Goal: Information Seeking & Learning: Find specific fact

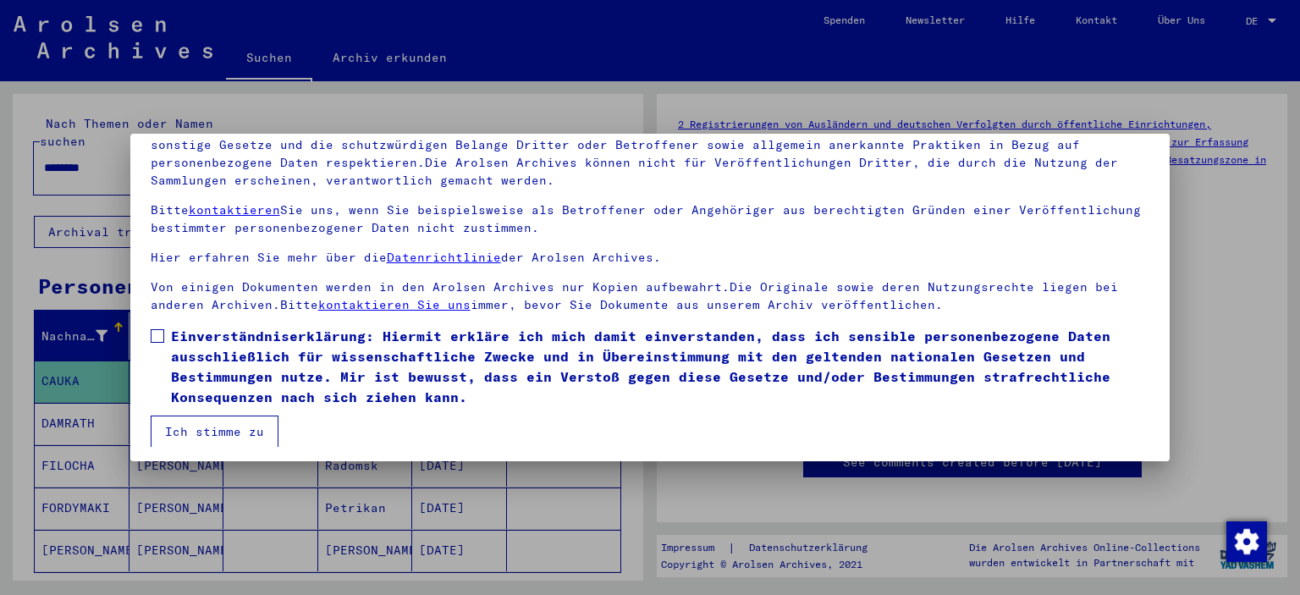
scroll to position [144, 0]
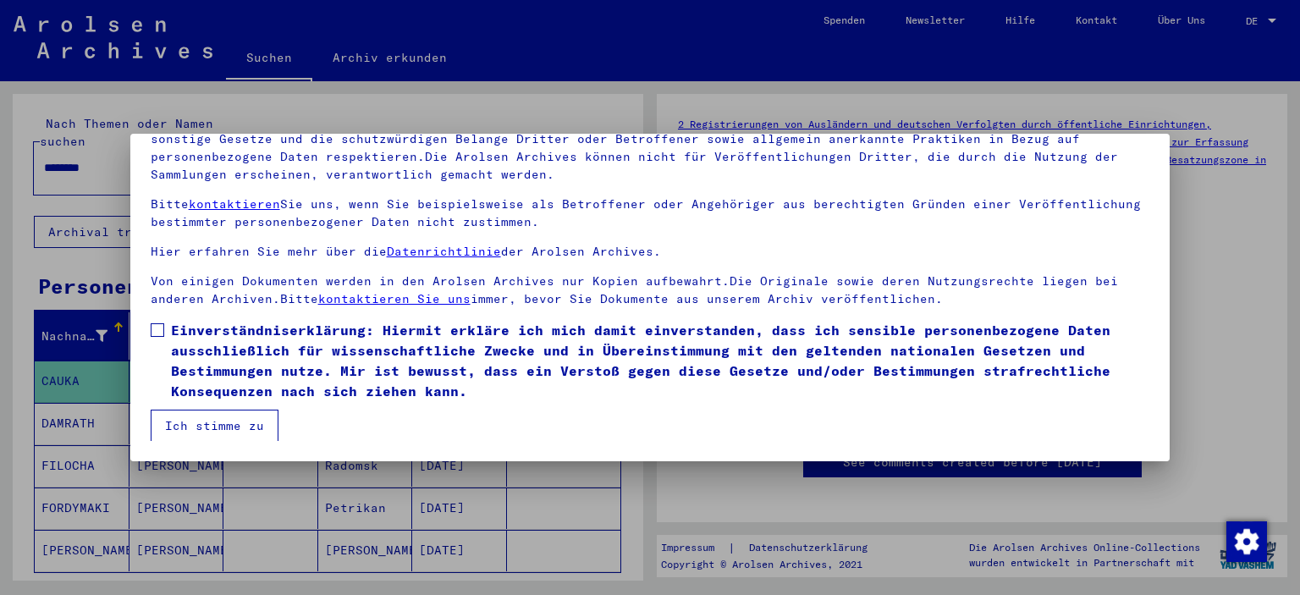
click at [157, 333] on span at bounding box center [158, 330] width 14 height 14
click at [196, 418] on button "Ich stimme zu" at bounding box center [215, 426] width 128 height 32
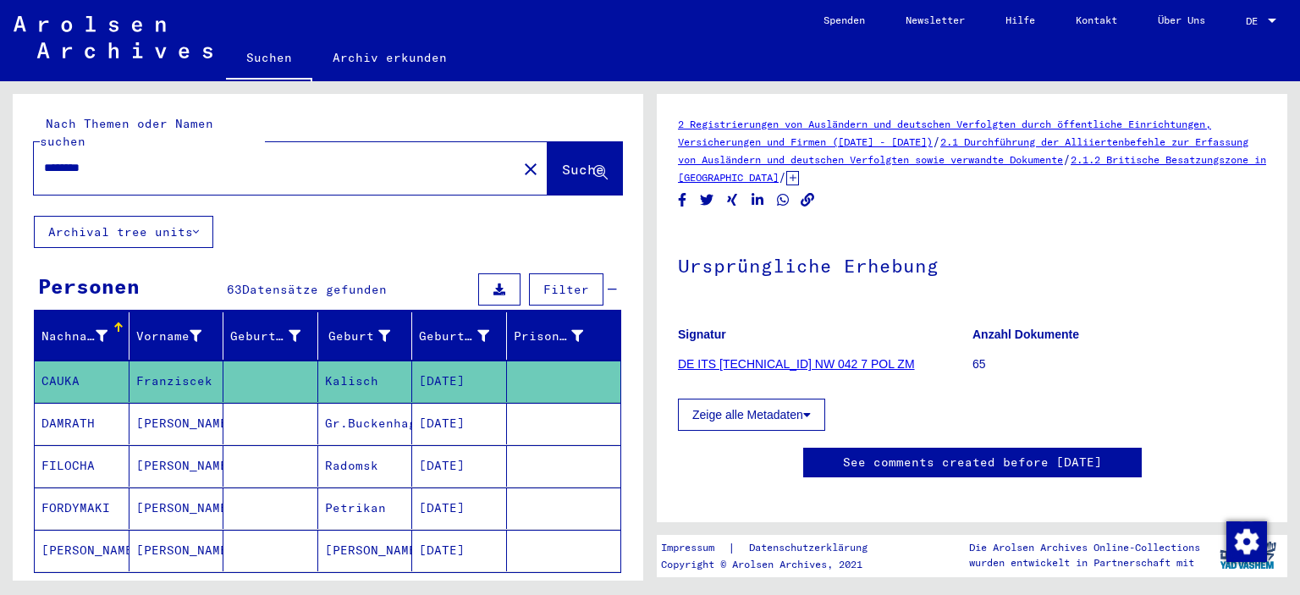
click at [138, 159] on input "********" at bounding box center [275, 168] width 463 height 18
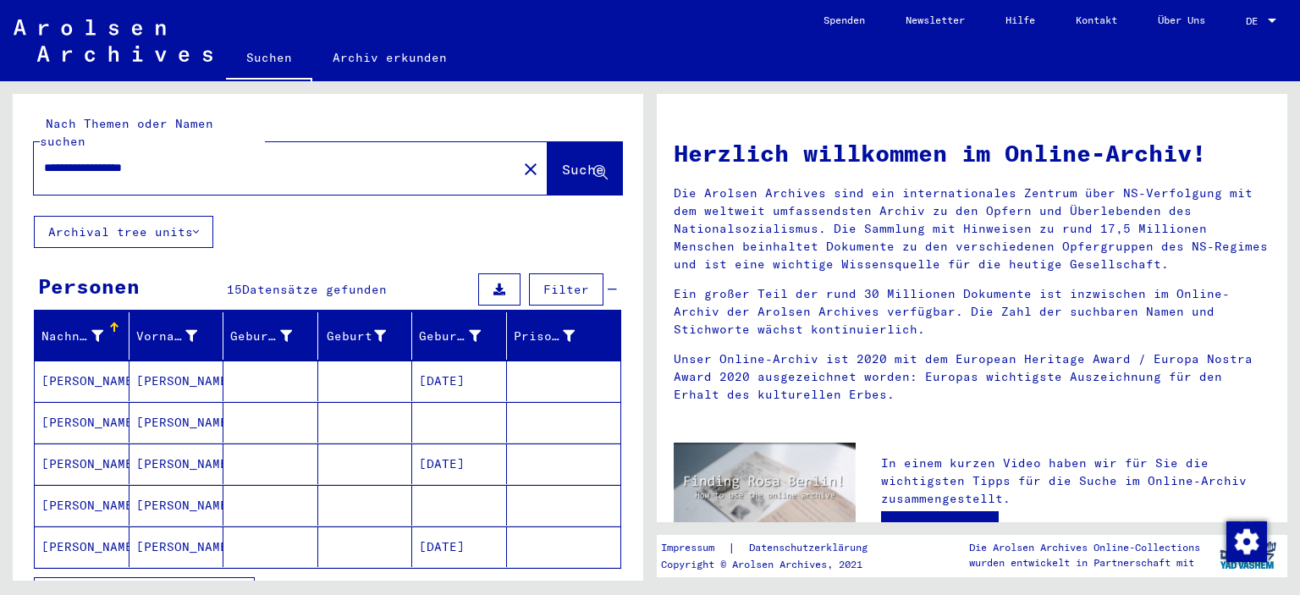
click at [182, 373] on mat-cell "[PERSON_NAME]" at bounding box center [176, 381] width 95 height 41
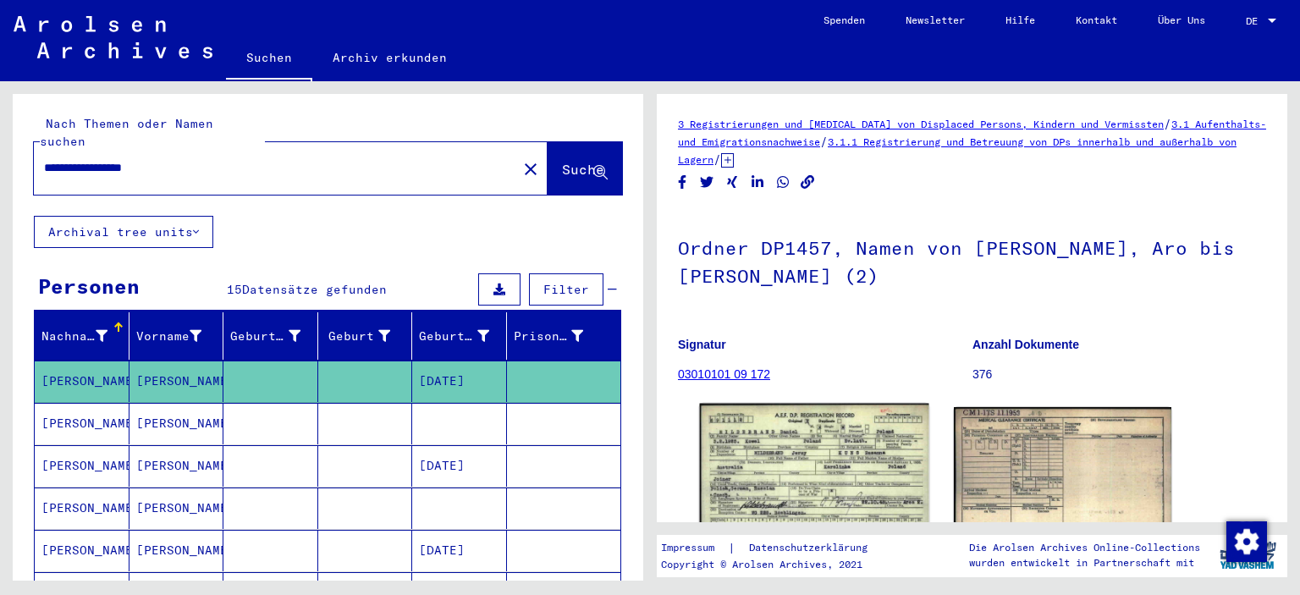
click at [780, 434] on img at bounding box center [814, 476] width 229 height 144
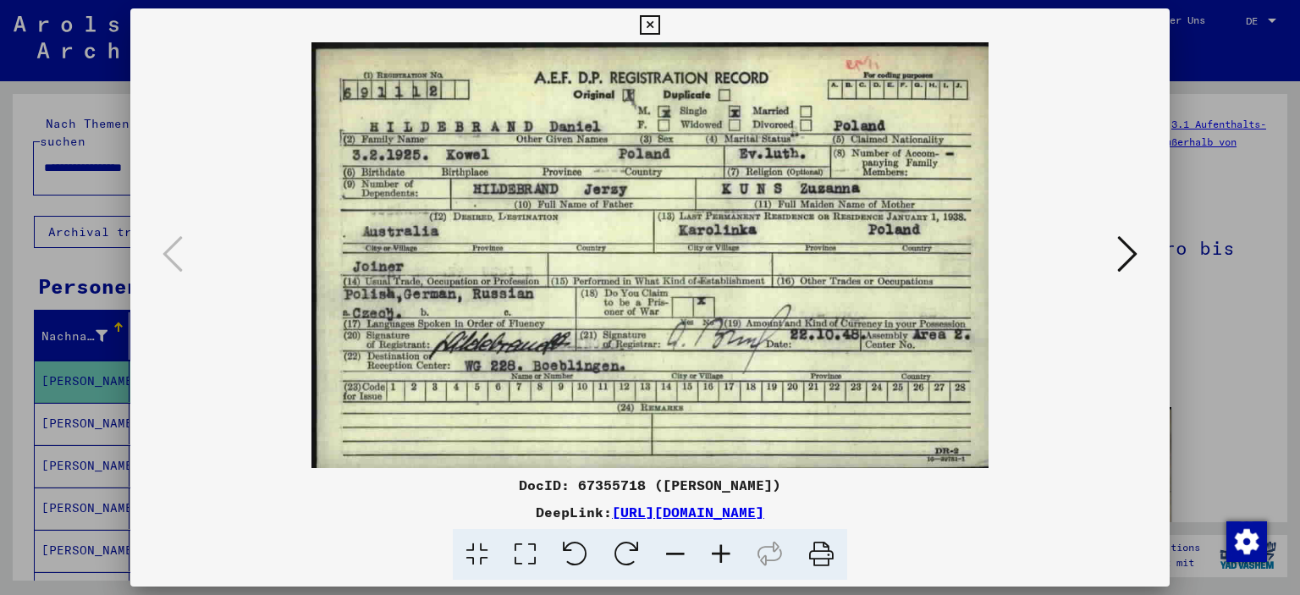
click at [659, 19] on icon at bounding box center [649, 25] width 19 height 20
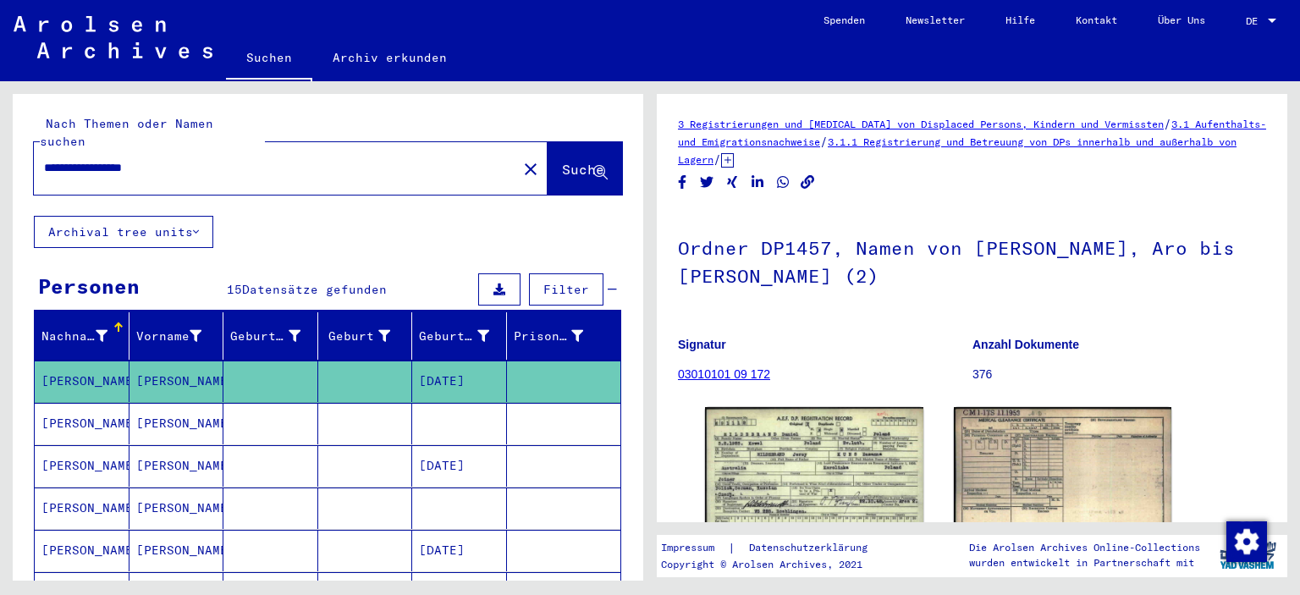
click at [127, 159] on input "**********" at bounding box center [275, 168] width 463 height 18
type input "**********"
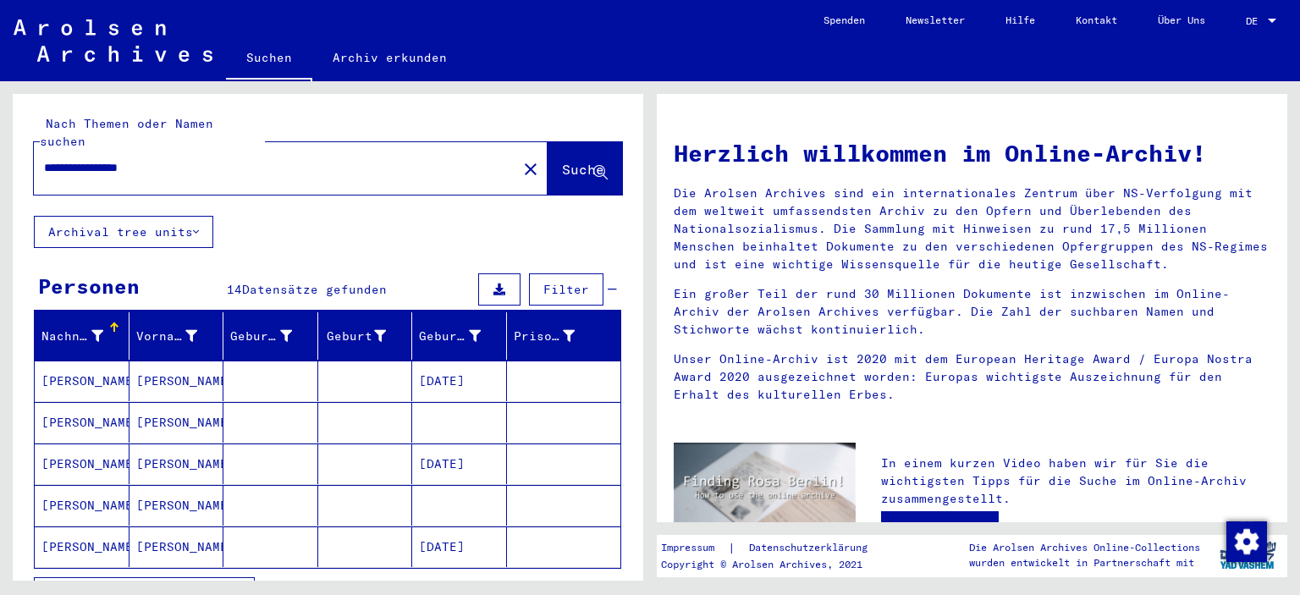
click at [107, 453] on mat-cell "[PERSON_NAME]" at bounding box center [82, 463] width 95 height 41
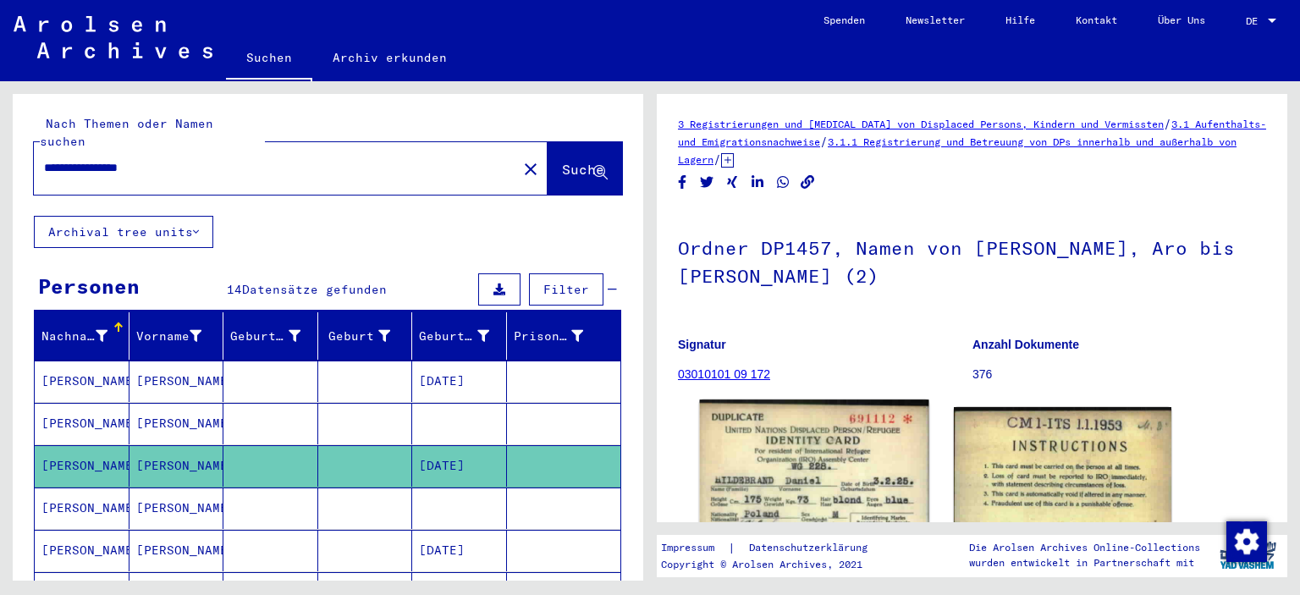
click at [882, 434] on img at bounding box center [814, 550] width 229 height 302
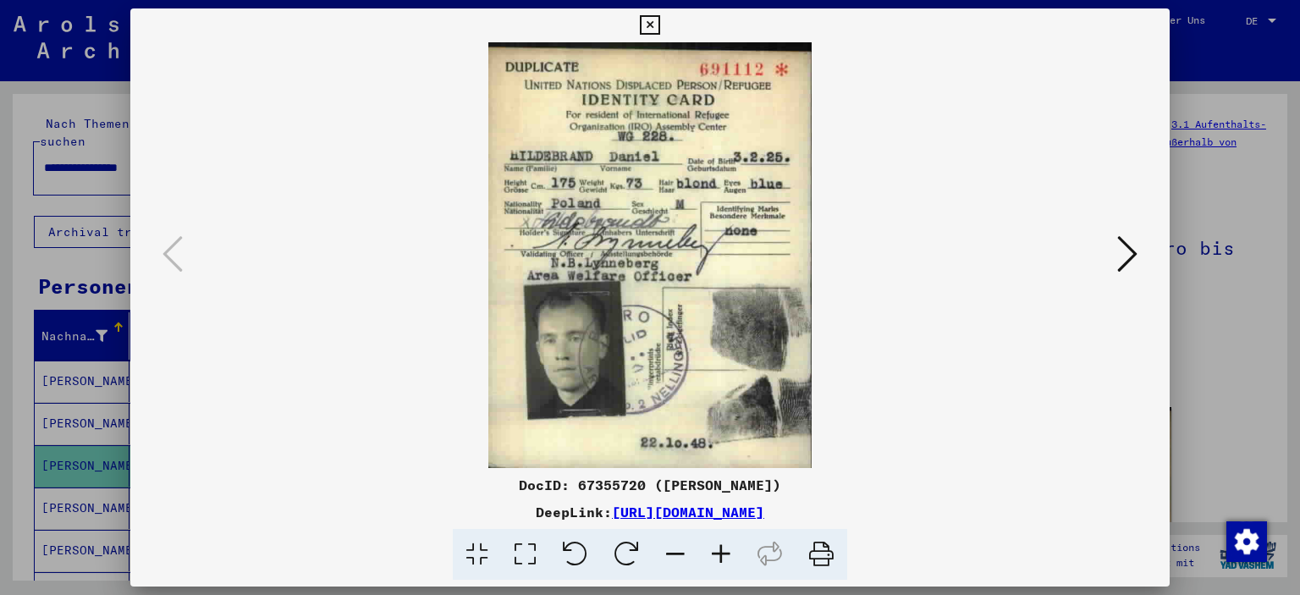
click at [659, 32] on icon at bounding box center [649, 25] width 19 height 20
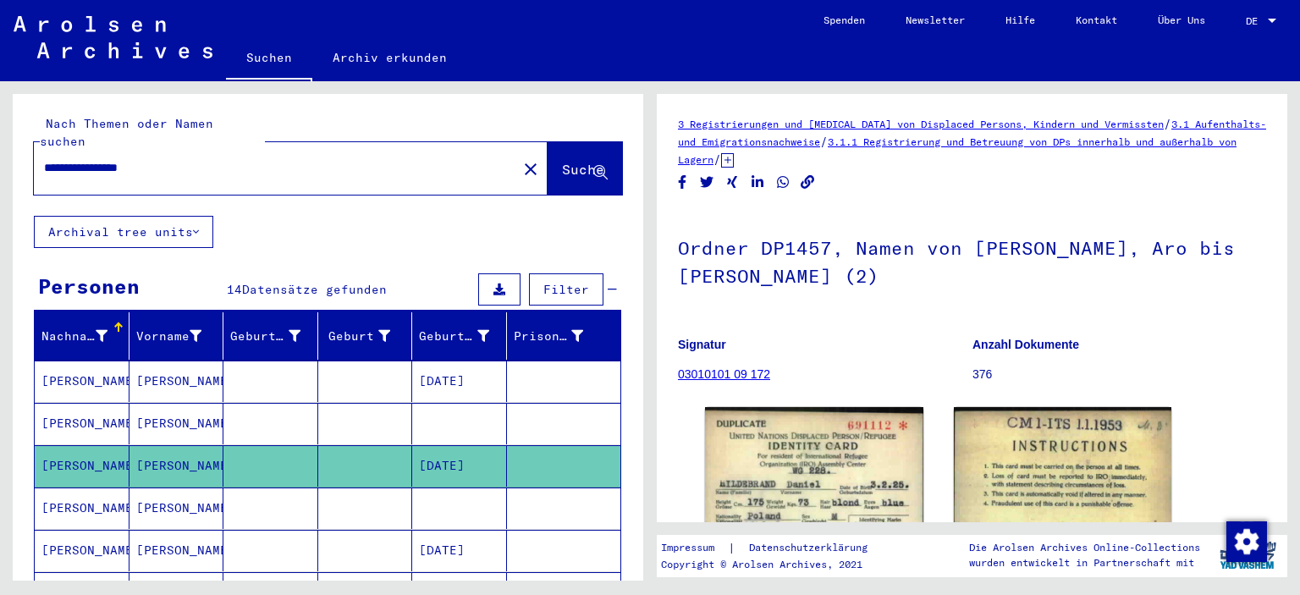
click at [136, 403] on mat-cell "[PERSON_NAME]" at bounding box center [176, 423] width 95 height 41
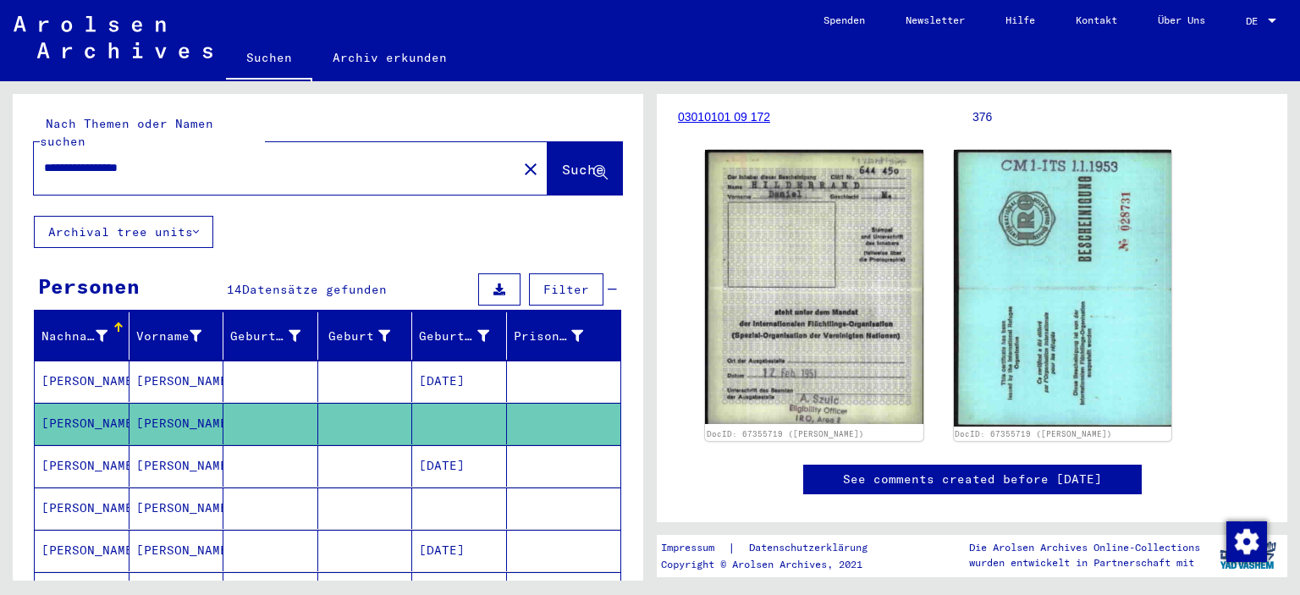
scroll to position [280, 0]
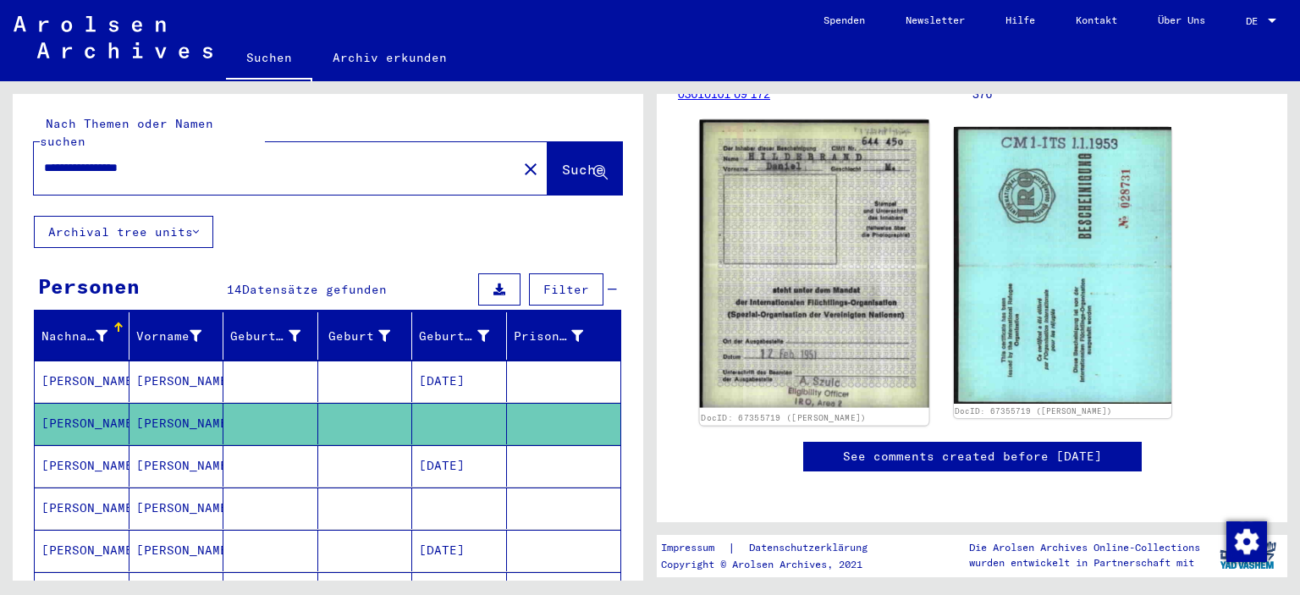
click at [832, 303] on img at bounding box center [814, 264] width 229 height 288
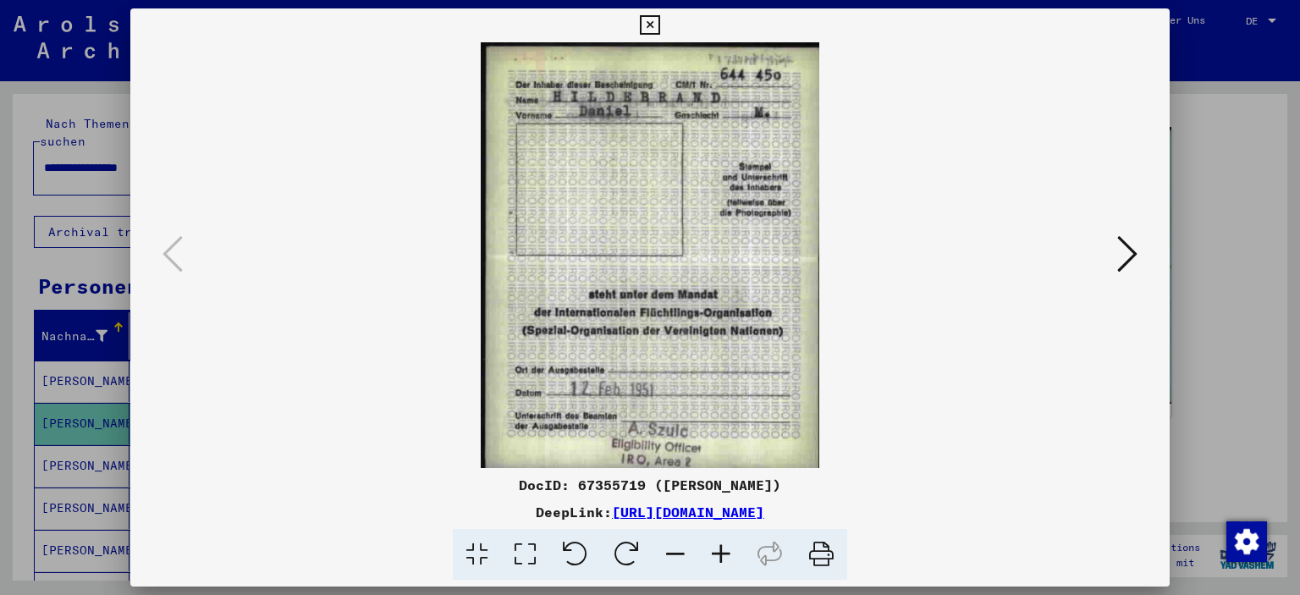
click at [659, 34] on icon at bounding box center [649, 25] width 19 height 20
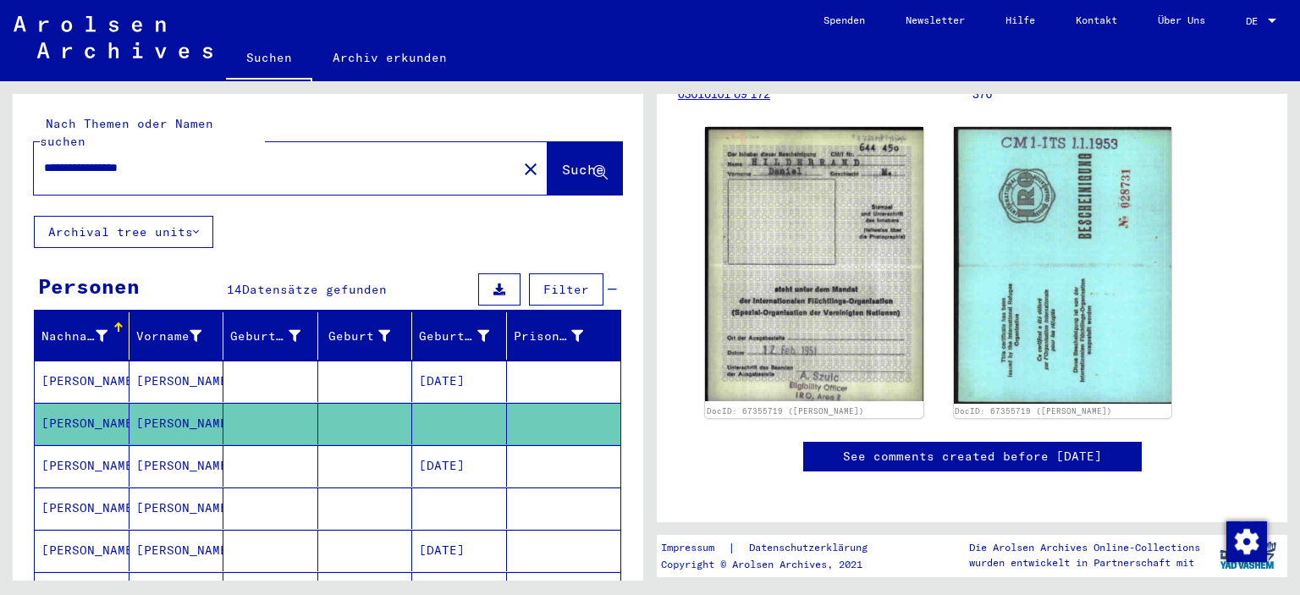
click at [103, 496] on mat-cell "[PERSON_NAME]" at bounding box center [82, 507] width 95 height 41
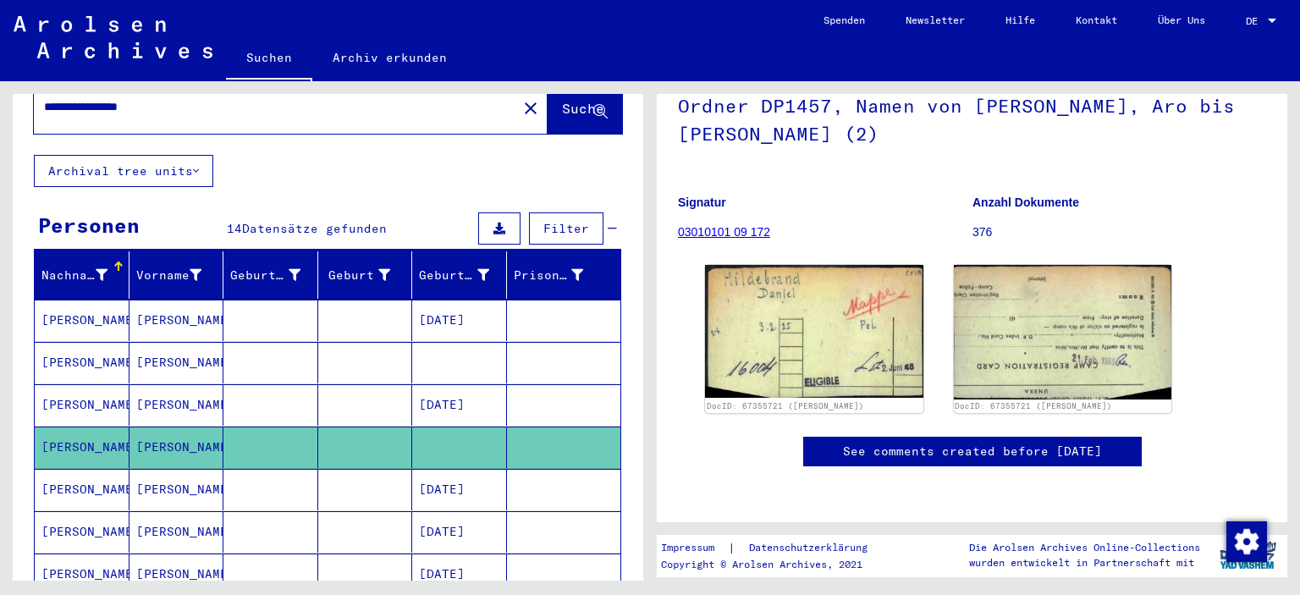
scroll to position [93, 0]
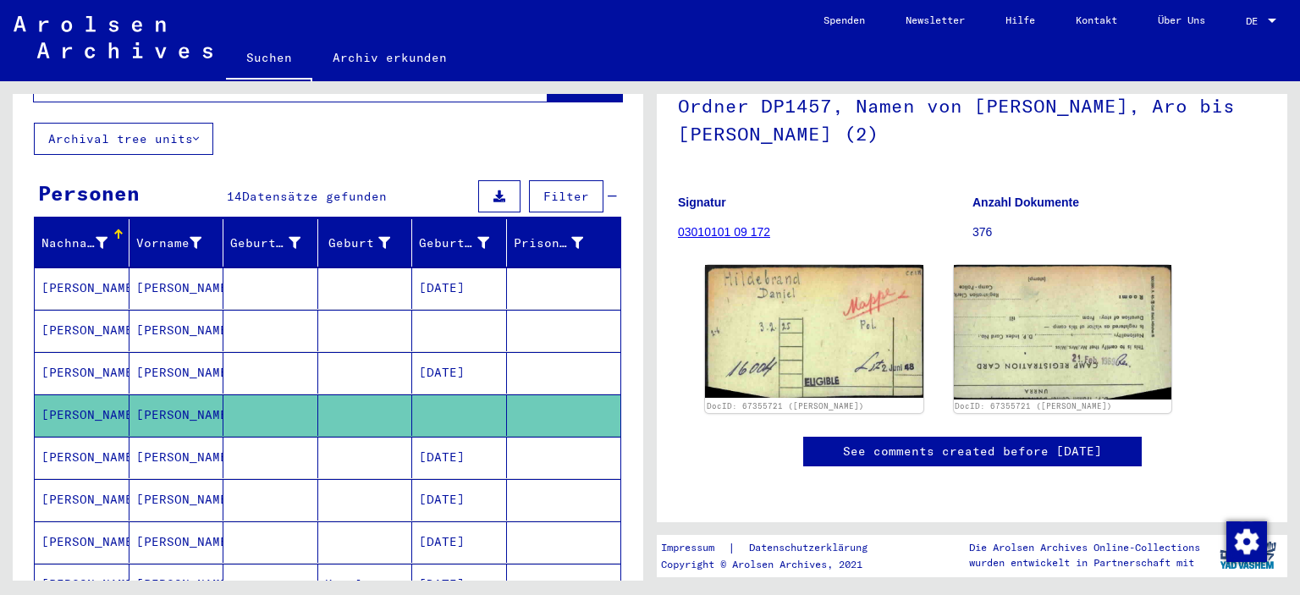
click at [167, 437] on mat-cell "[PERSON_NAME]" at bounding box center [176, 457] width 95 height 41
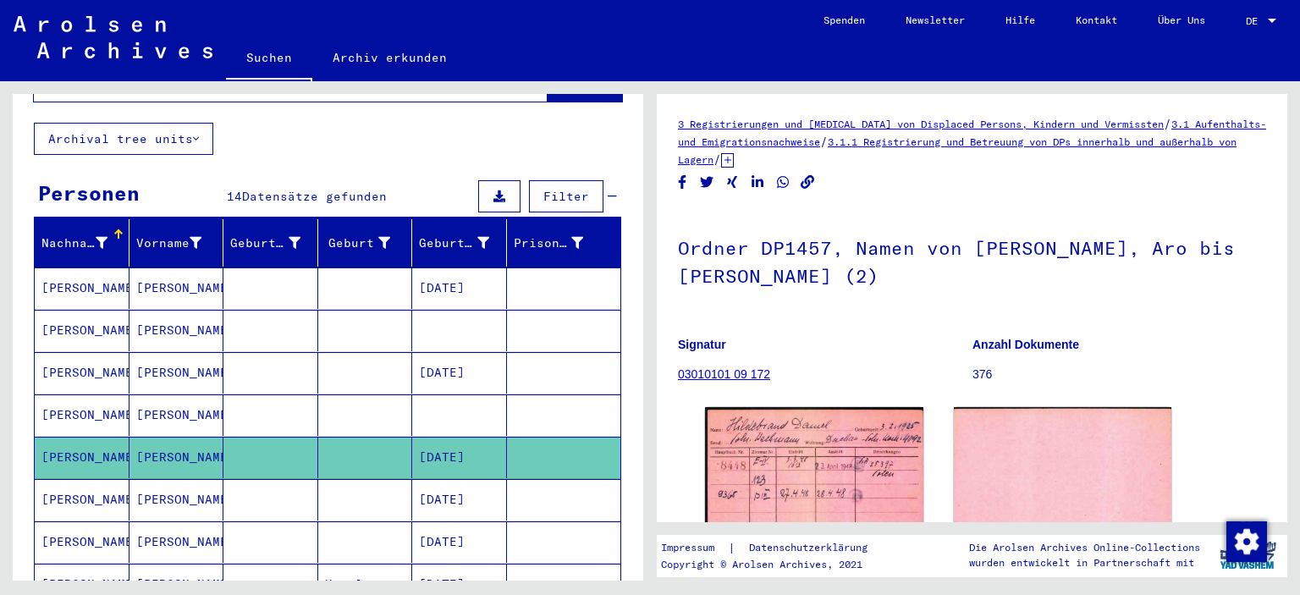
click at [101, 479] on mat-cell "[PERSON_NAME]" at bounding box center [82, 499] width 95 height 41
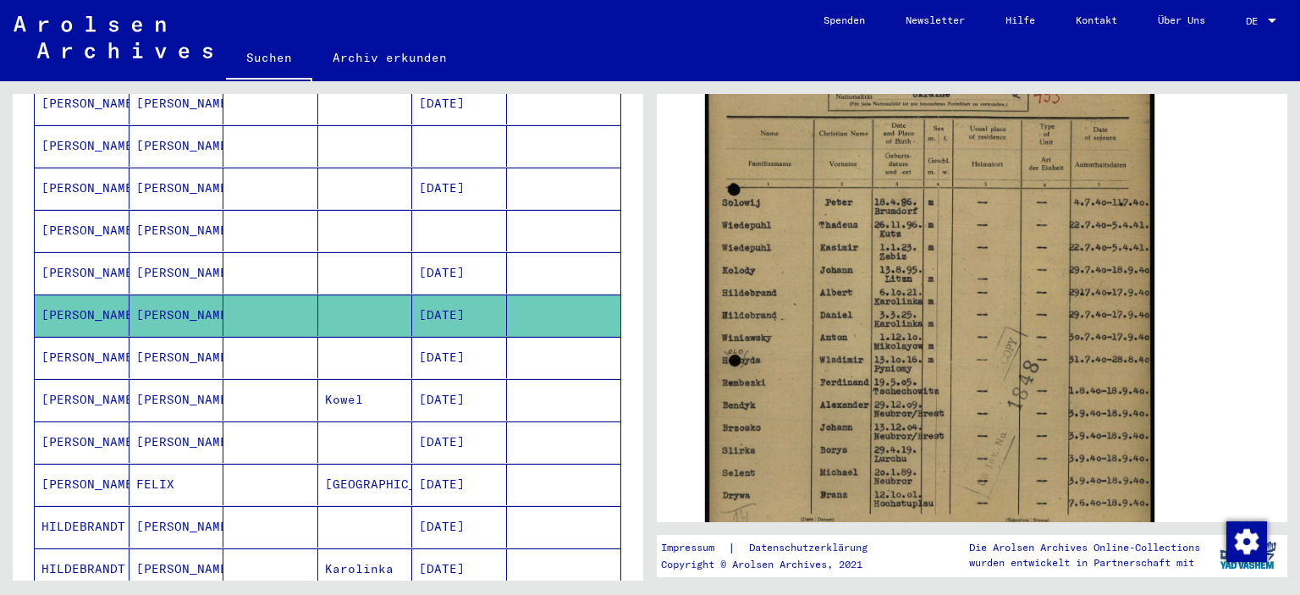
scroll to position [280, 0]
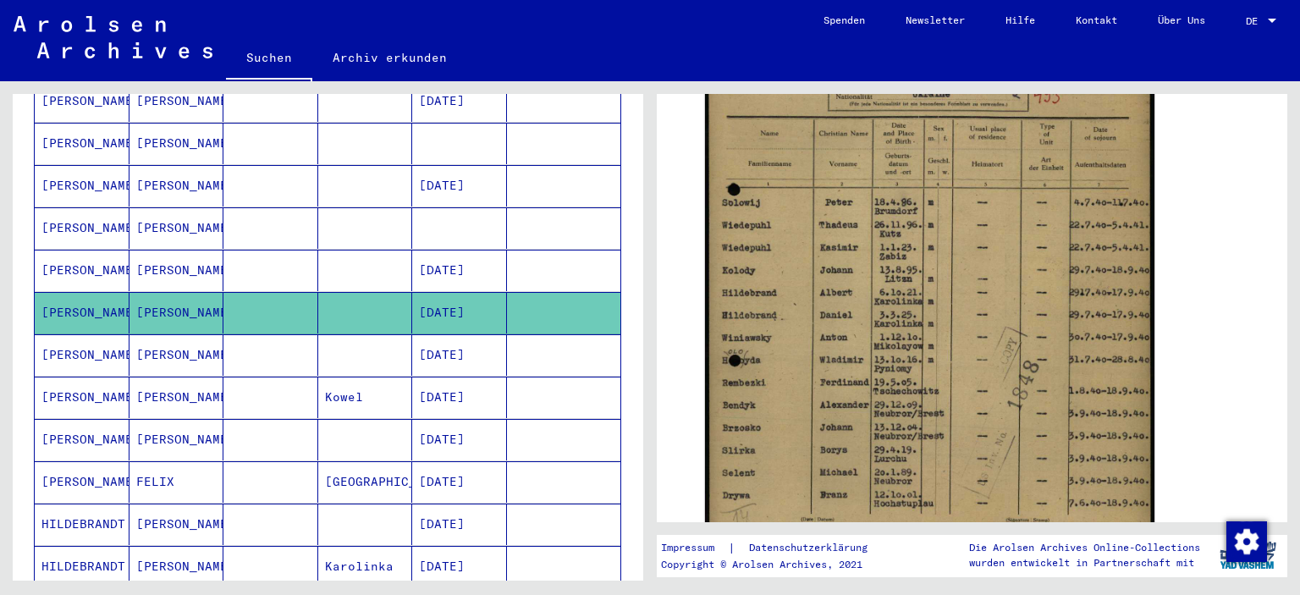
click at [83, 335] on mat-cell "[PERSON_NAME]" at bounding box center [82, 354] width 95 height 41
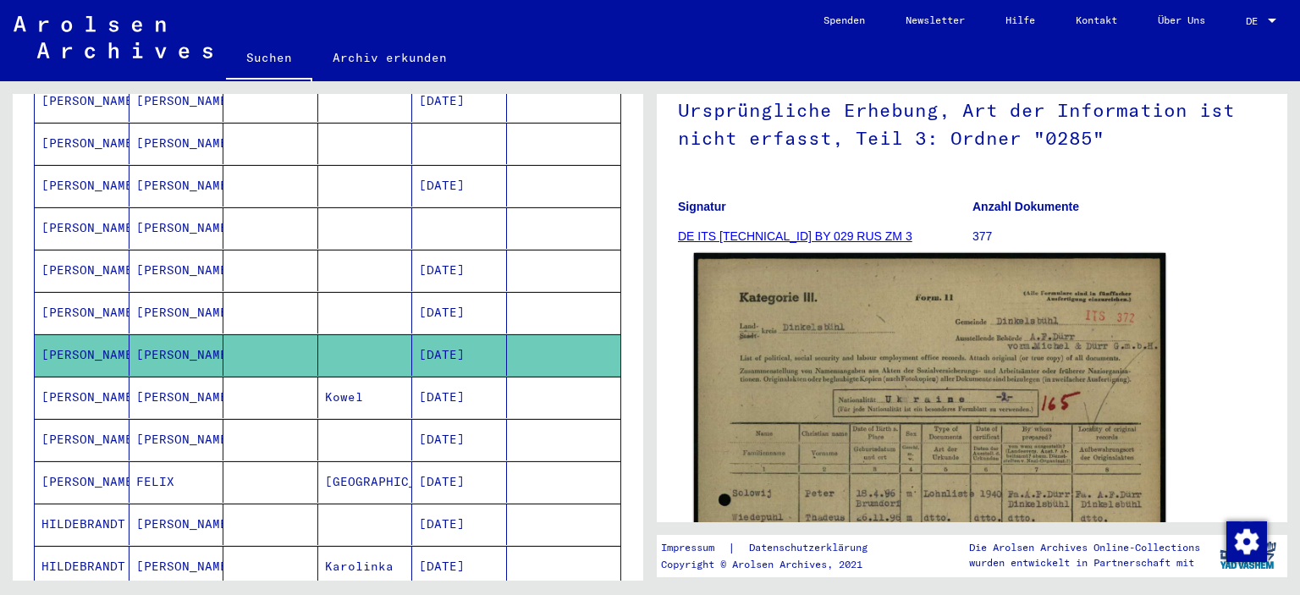
scroll to position [373, 0]
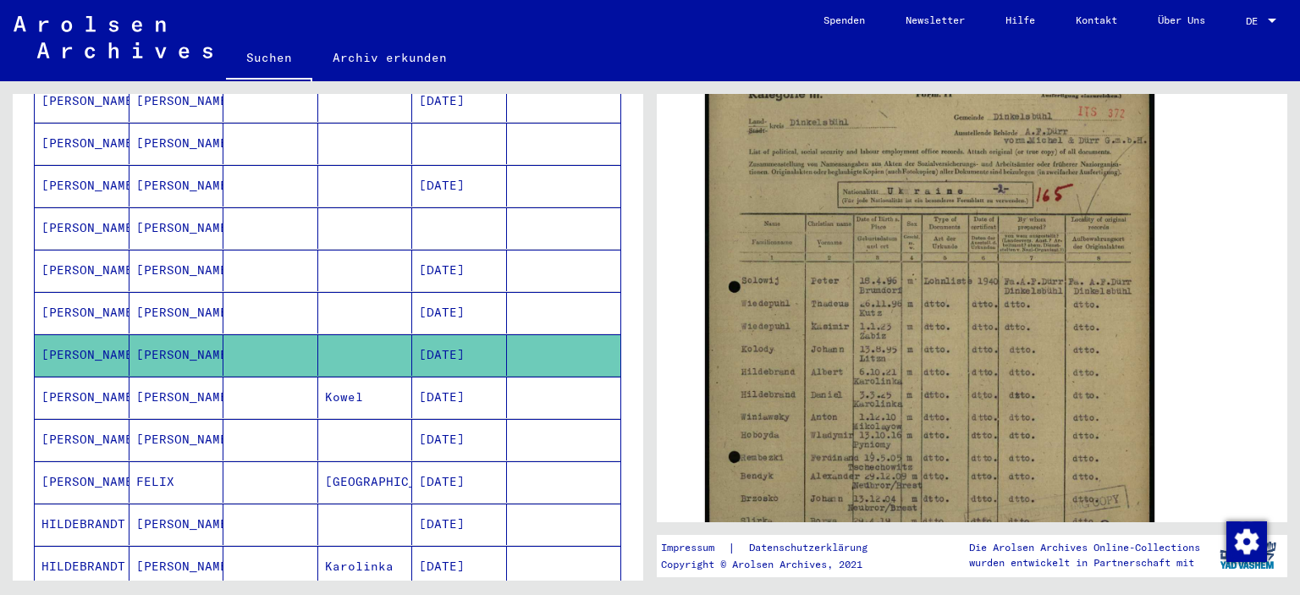
click at [134, 377] on mat-cell "[PERSON_NAME]" at bounding box center [176, 397] width 95 height 41
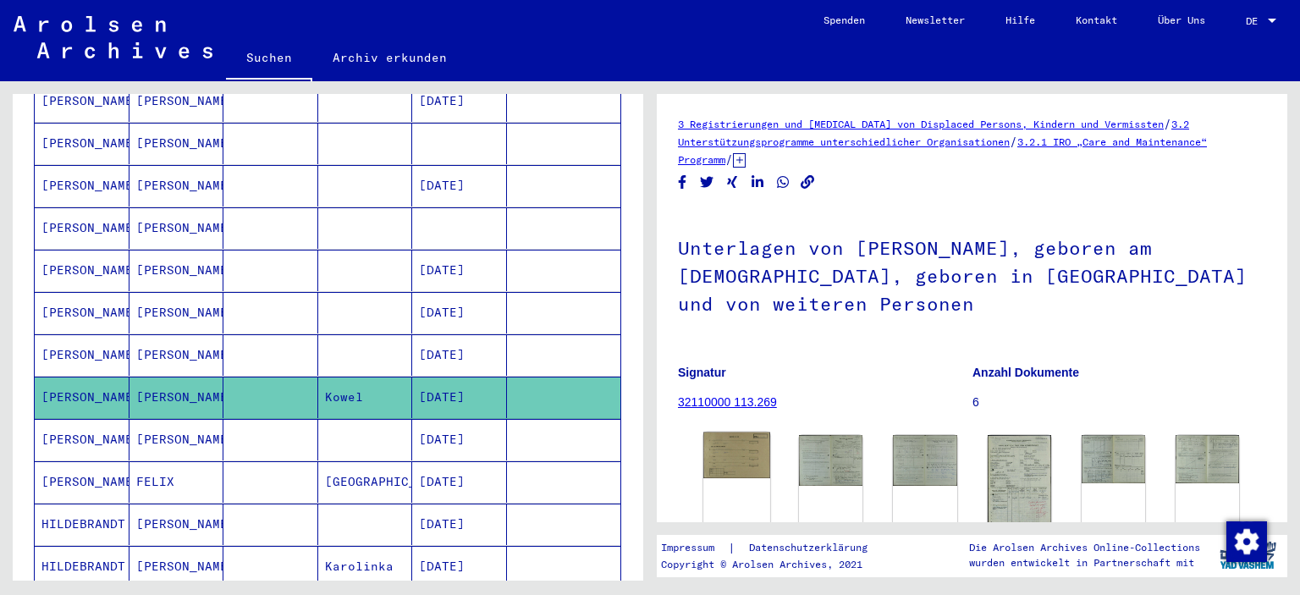
click at [728, 445] on img at bounding box center [736, 455] width 67 height 46
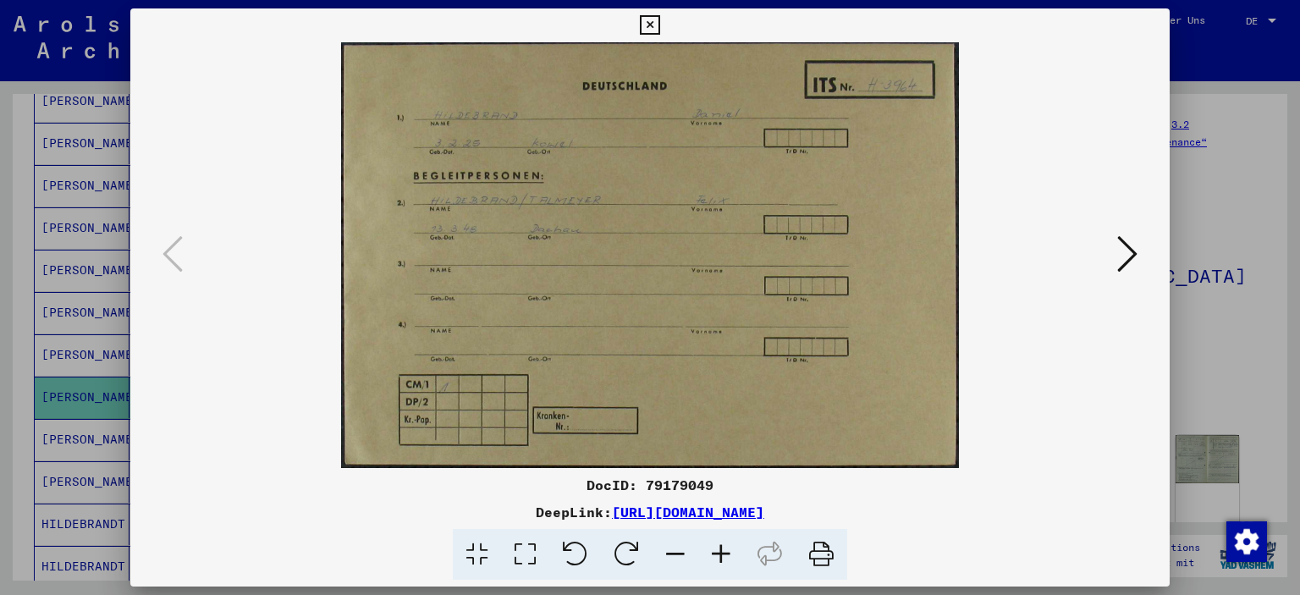
click at [1142, 256] on button at bounding box center [1127, 255] width 30 height 48
